Goal: Information Seeking & Learning: Stay updated

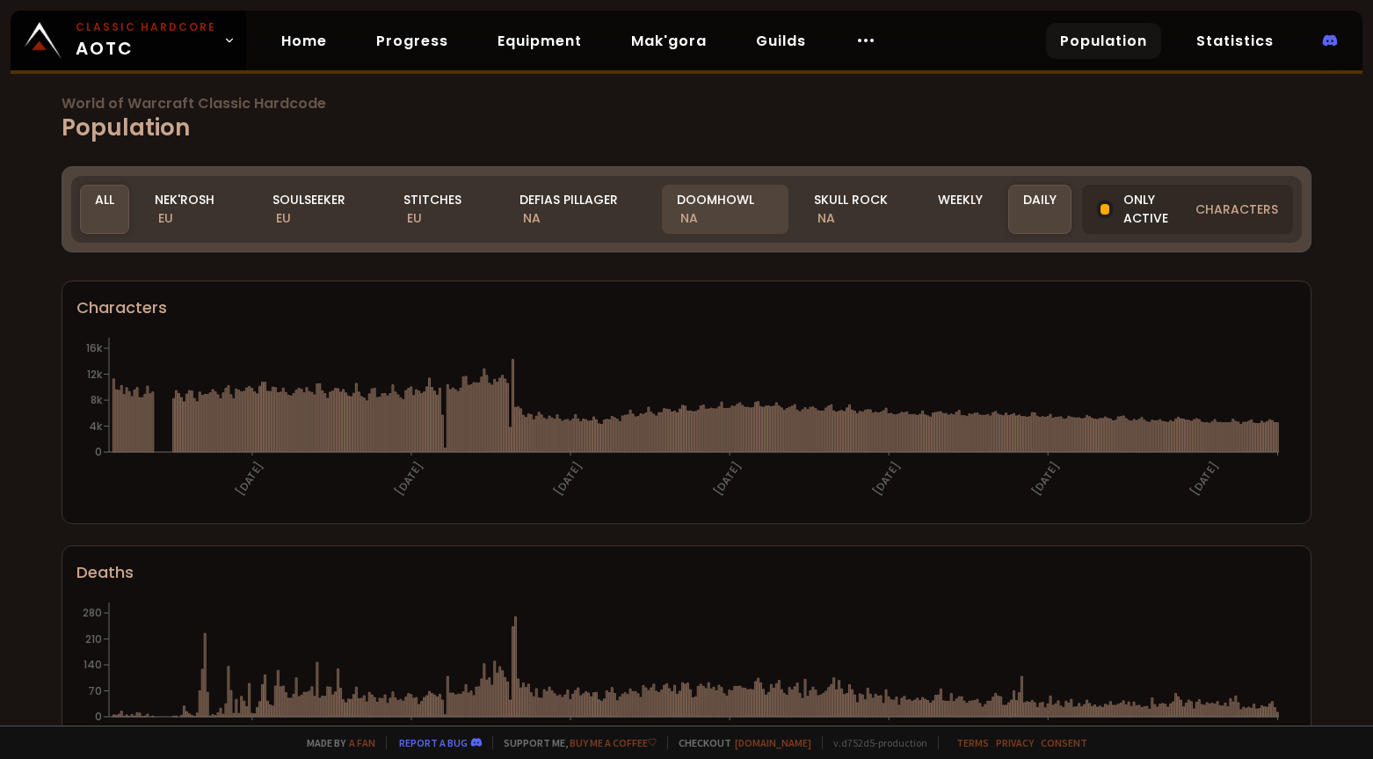
click at [721, 191] on div "Doomhowl NA" at bounding box center [725, 209] width 127 height 49
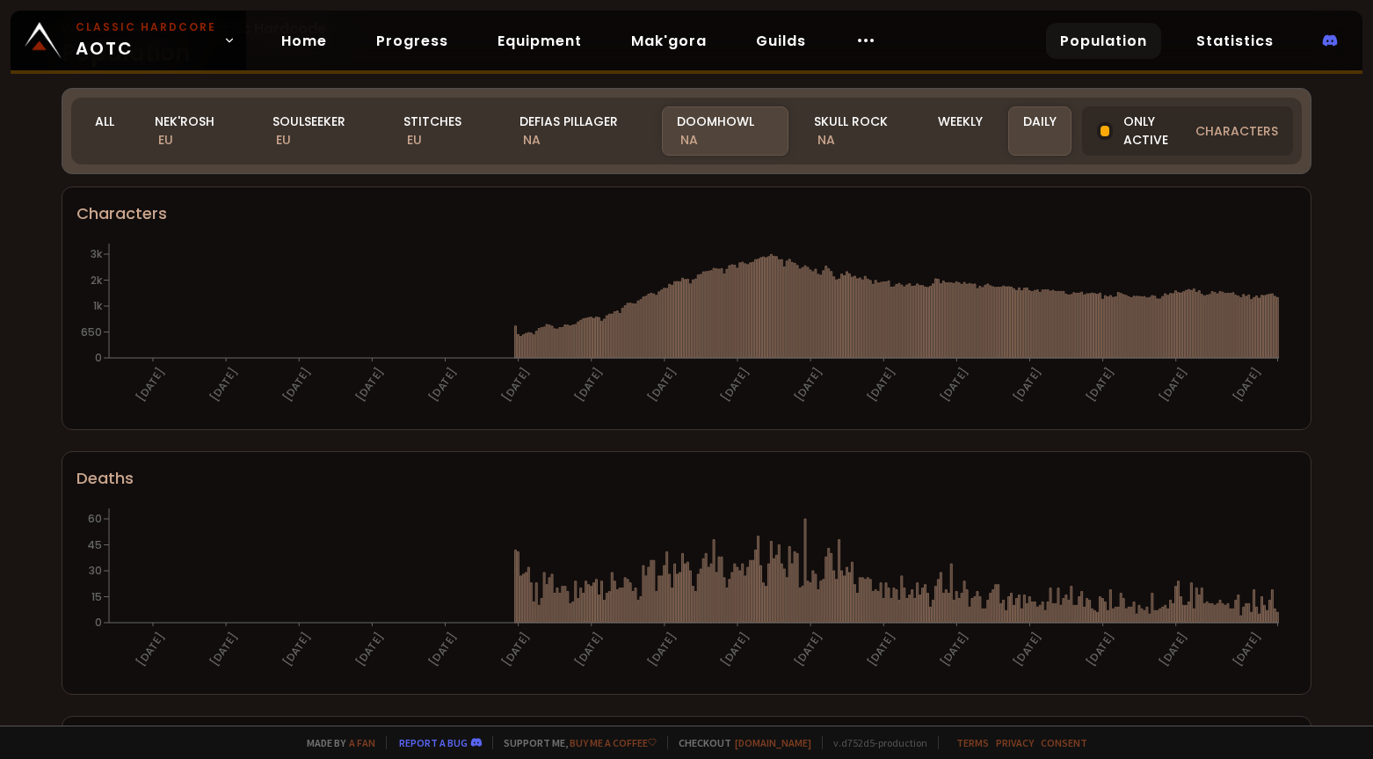
scroll to position [88, 0]
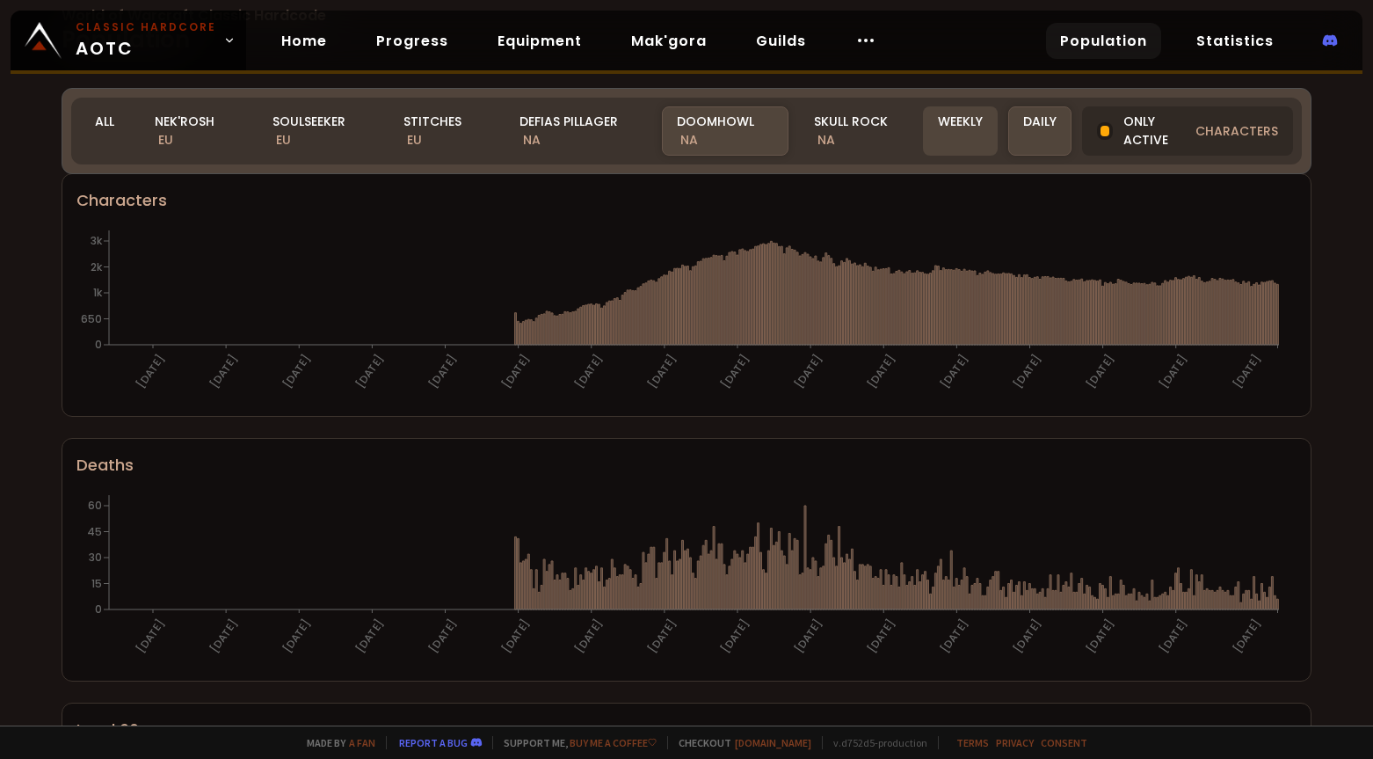
click at [951, 120] on div "Weekly" at bounding box center [960, 130] width 75 height 49
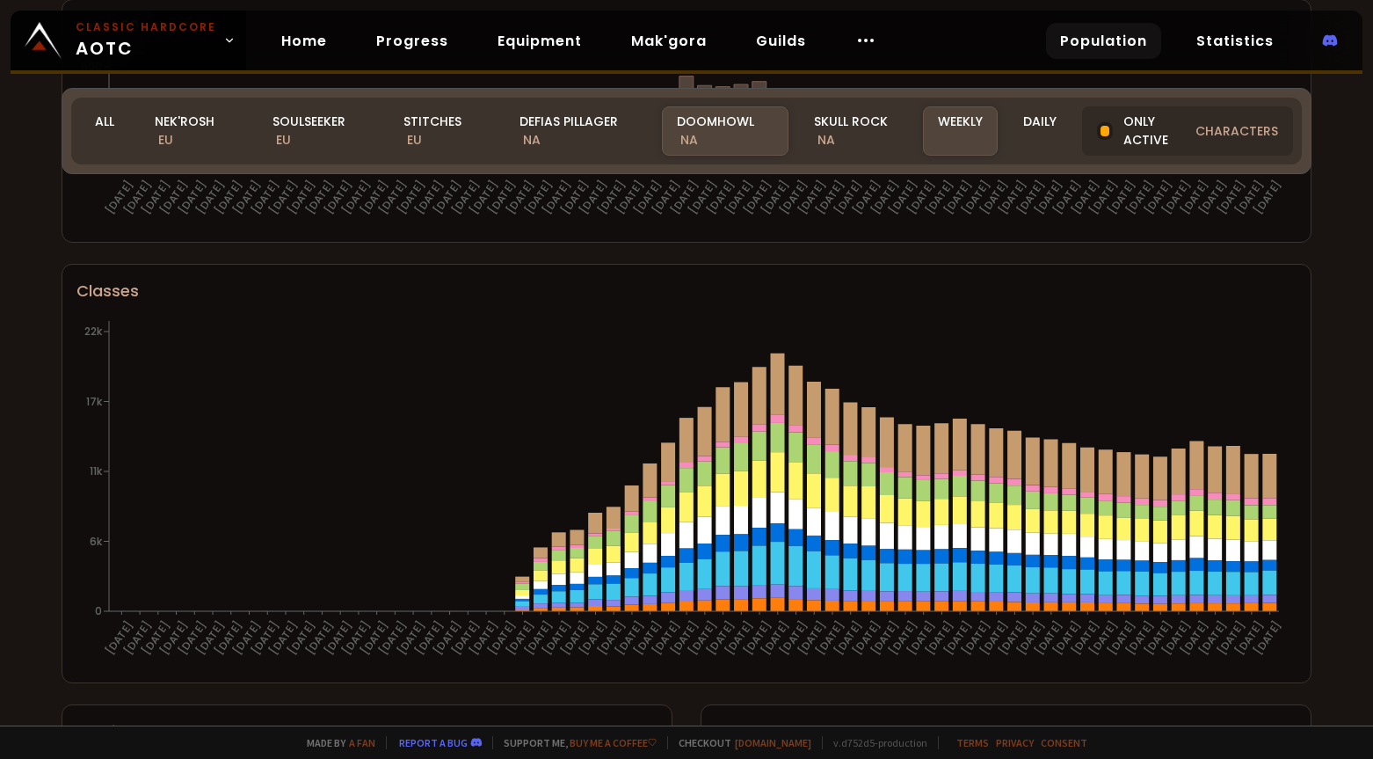
scroll to position [879, 0]
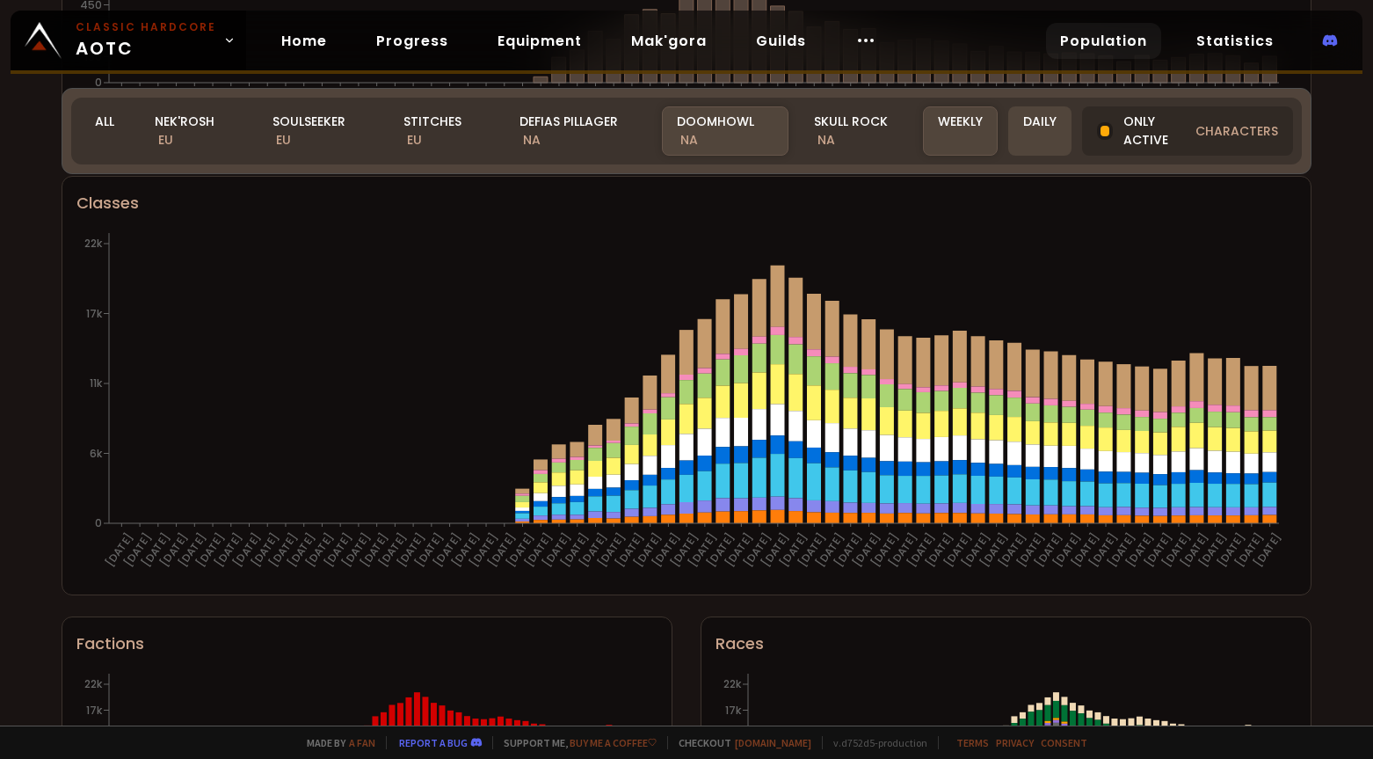
click at [1046, 118] on div "Daily" at bounding box center [1039, 130] width 63 height 49
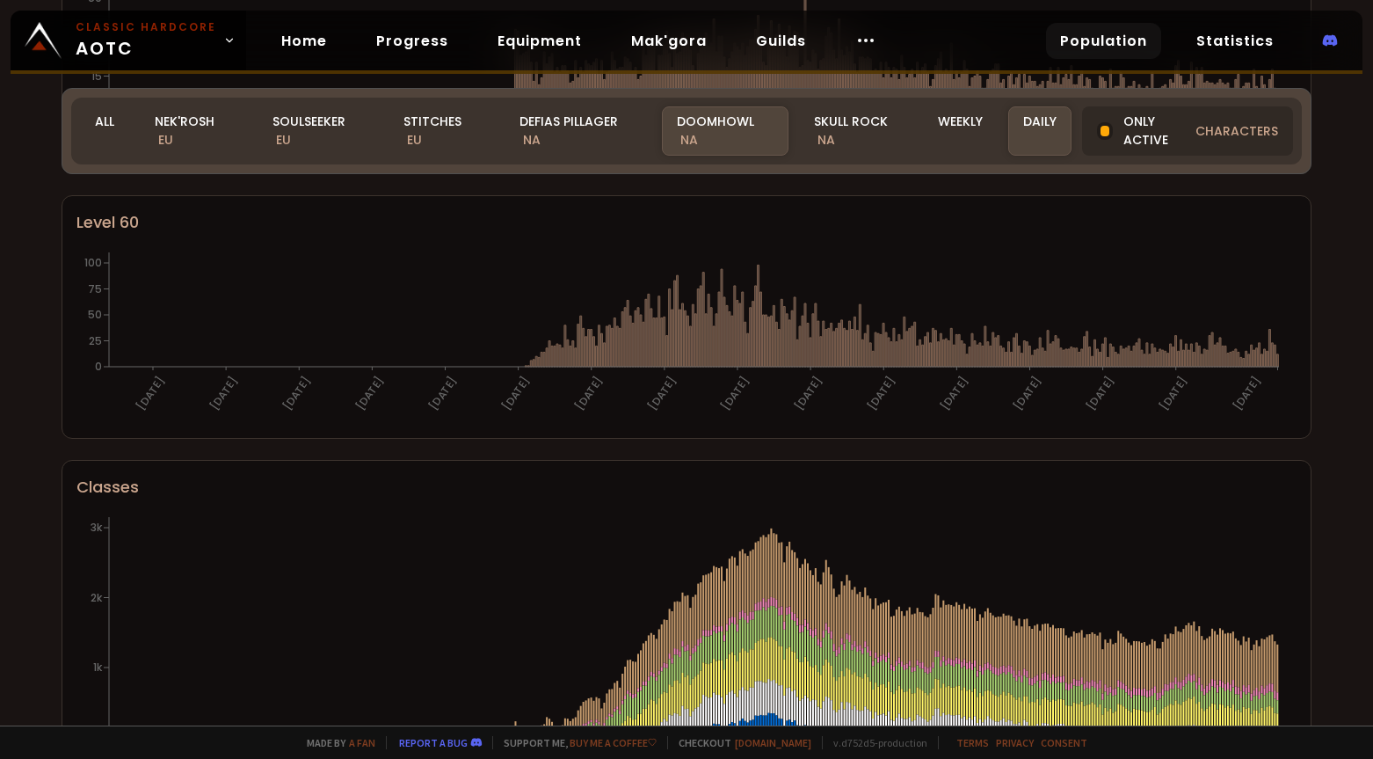
scroll to position [184, 0]
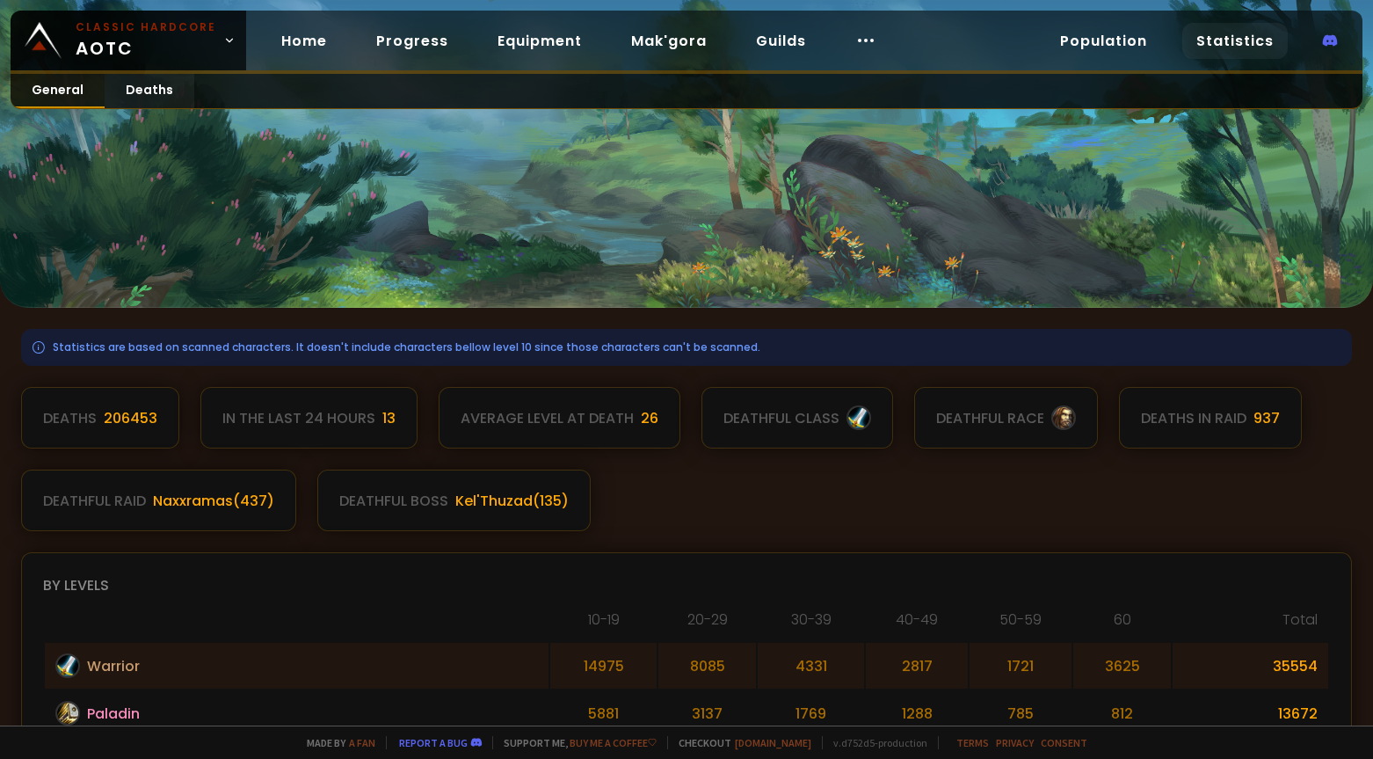
click at [46, 90] on link "General" at bounding box center [58, 91] width 94 height 34
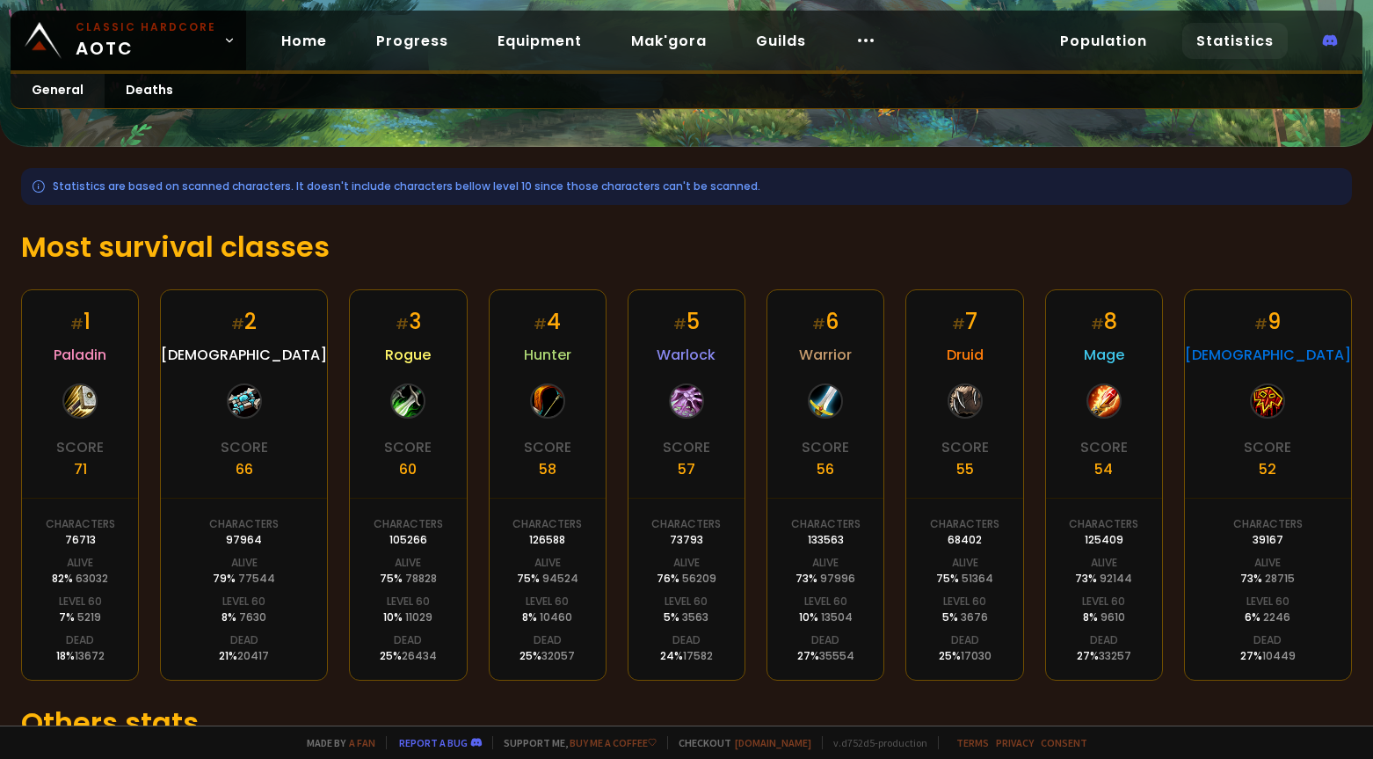
scroll to position [176, 0]
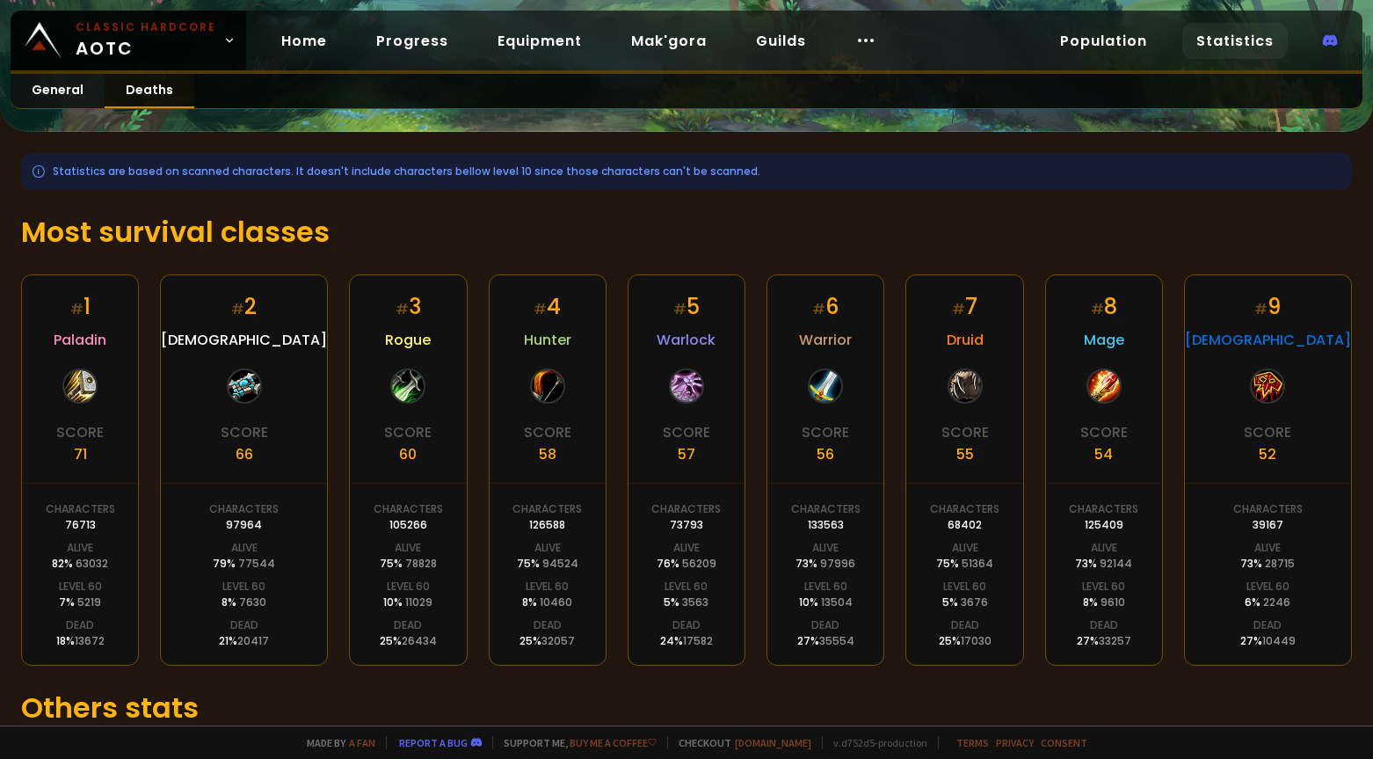
click at [130, 93] on link "Deaths" at bounding box center [150, 91] width 90 height 34
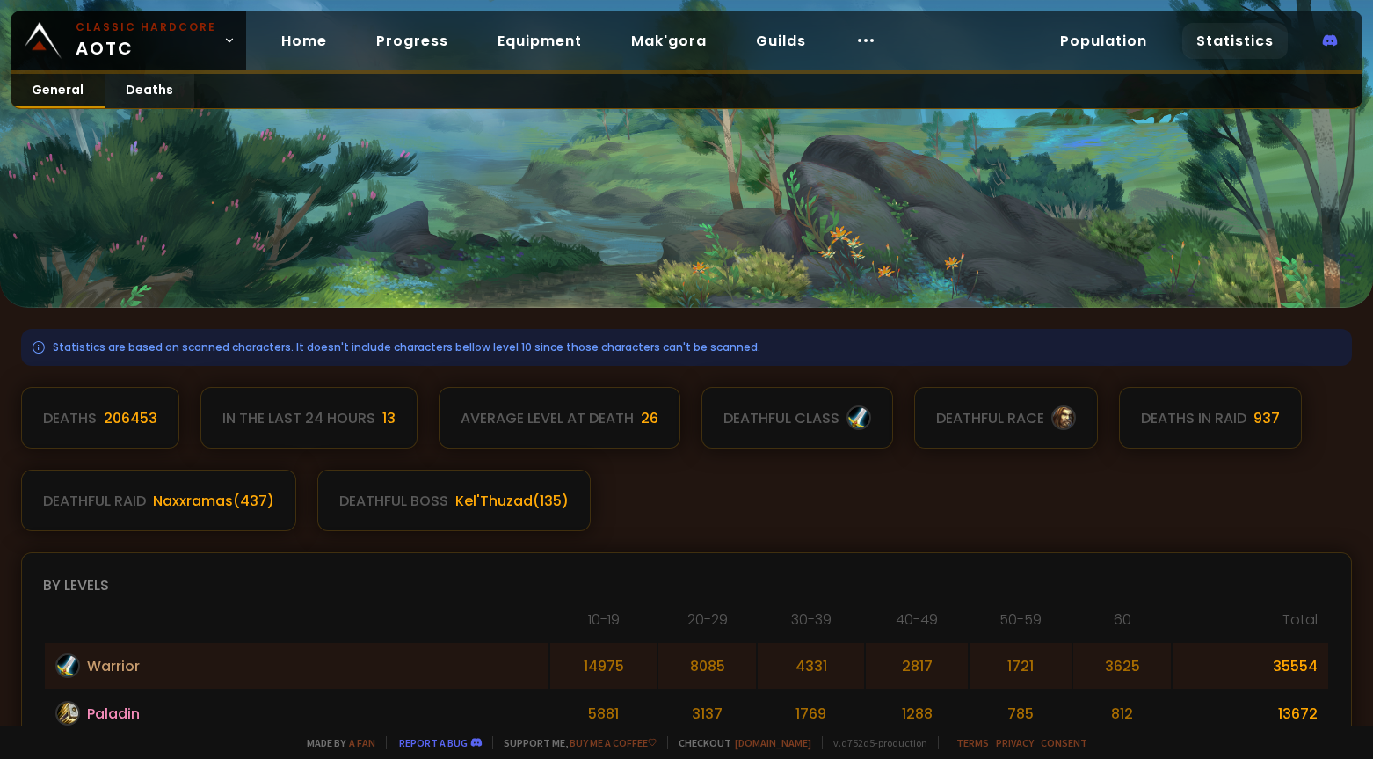
click at [72, 87] on link "General" at bounding box center [58, 91] width 94 height 34
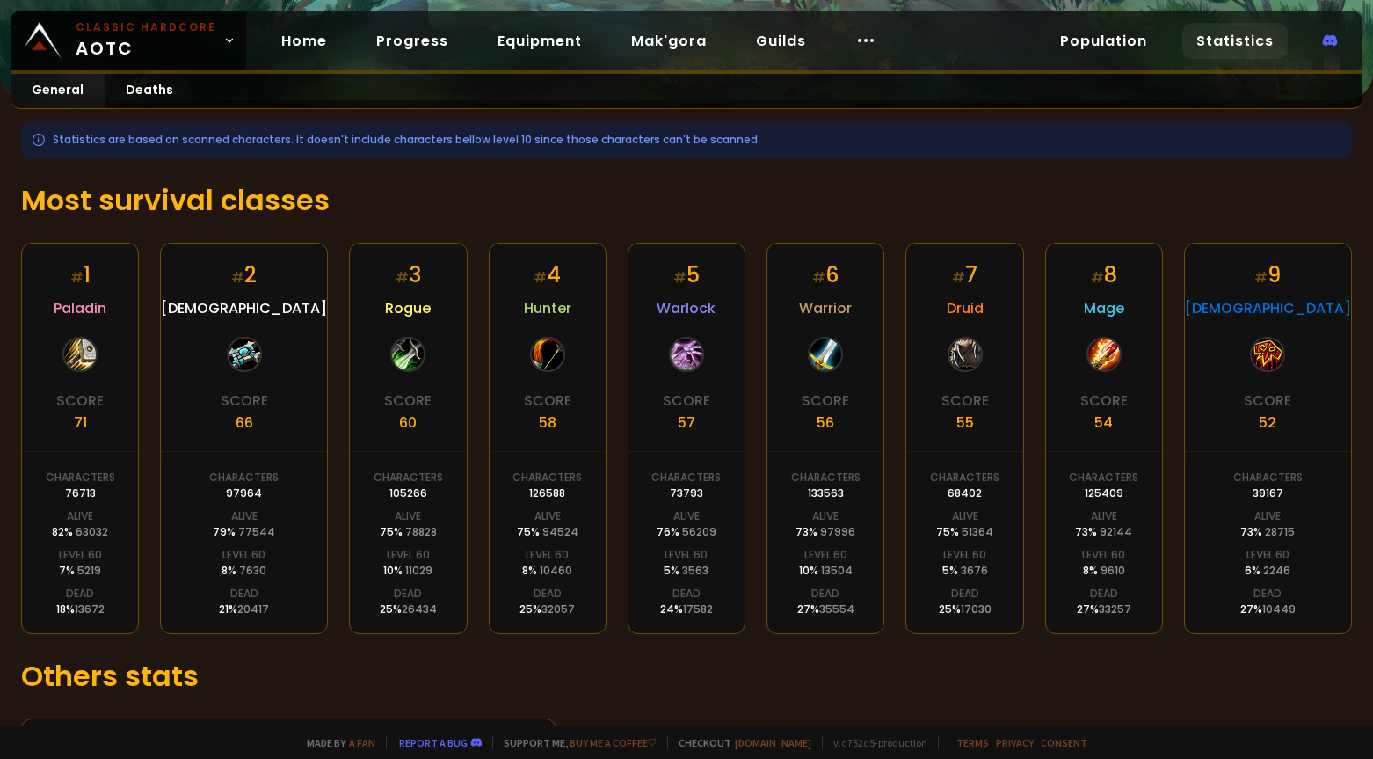
scroll to position [222, 0]
